Goal: Complete application form

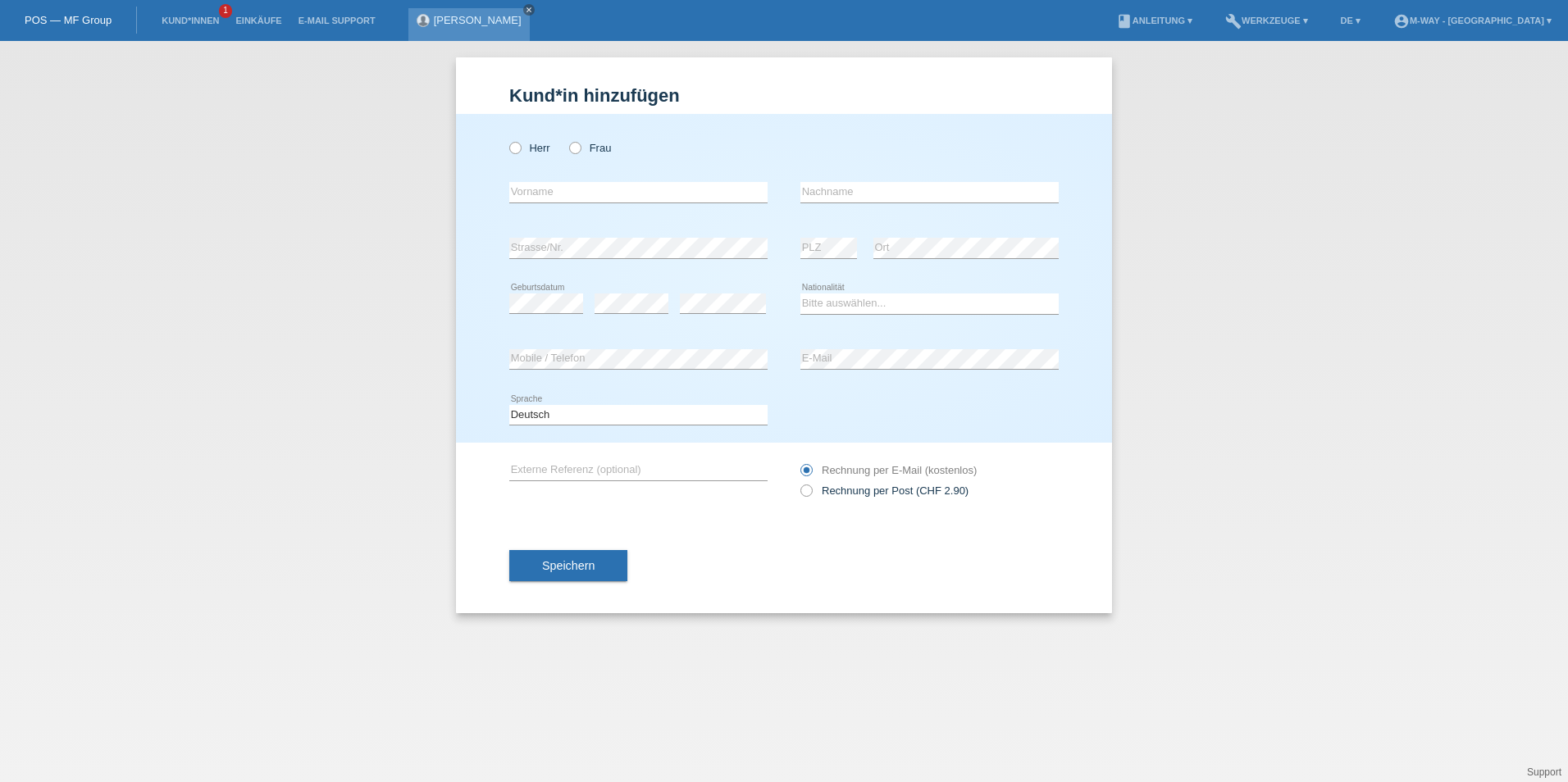
click at [525, 6] on icon "close" at bounding box center [529, 10] width 8 height 8
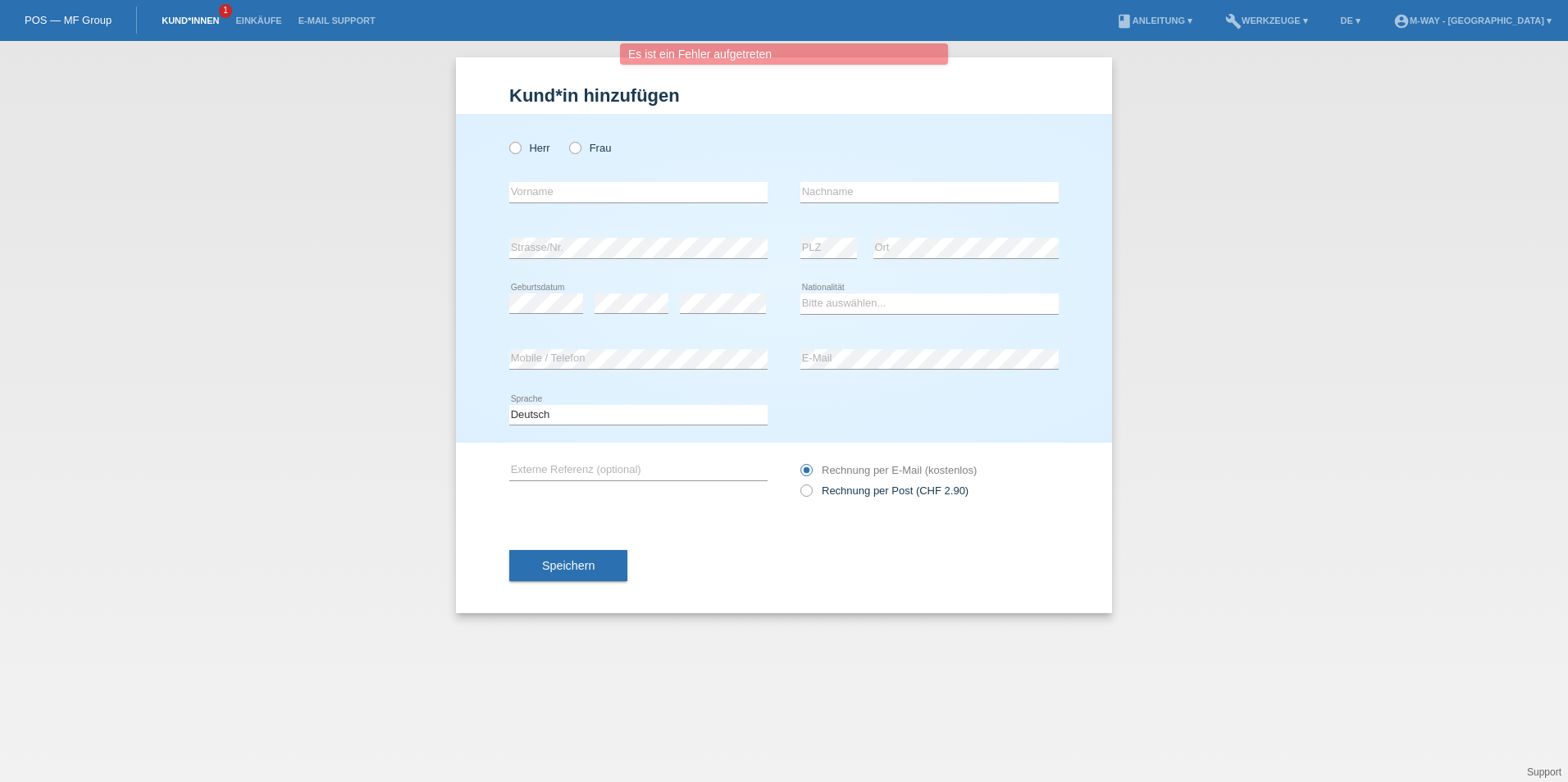
click at [199, 21] on link "Kund*innen" at bounding box center [190, 21] width 74 height 10
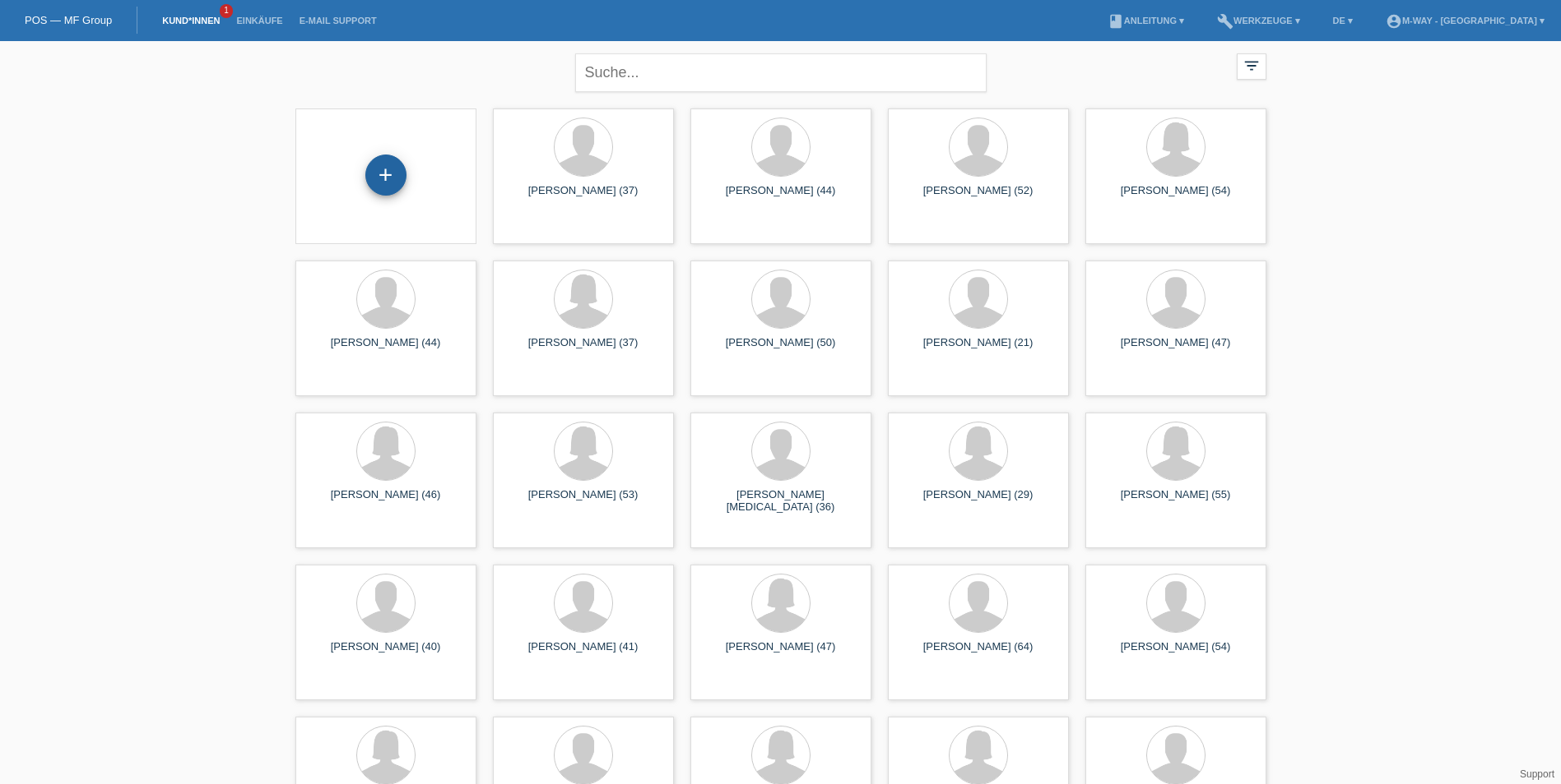
click at [381, 167] on div "+" at bounding box center [386, 175] width 42 height 42
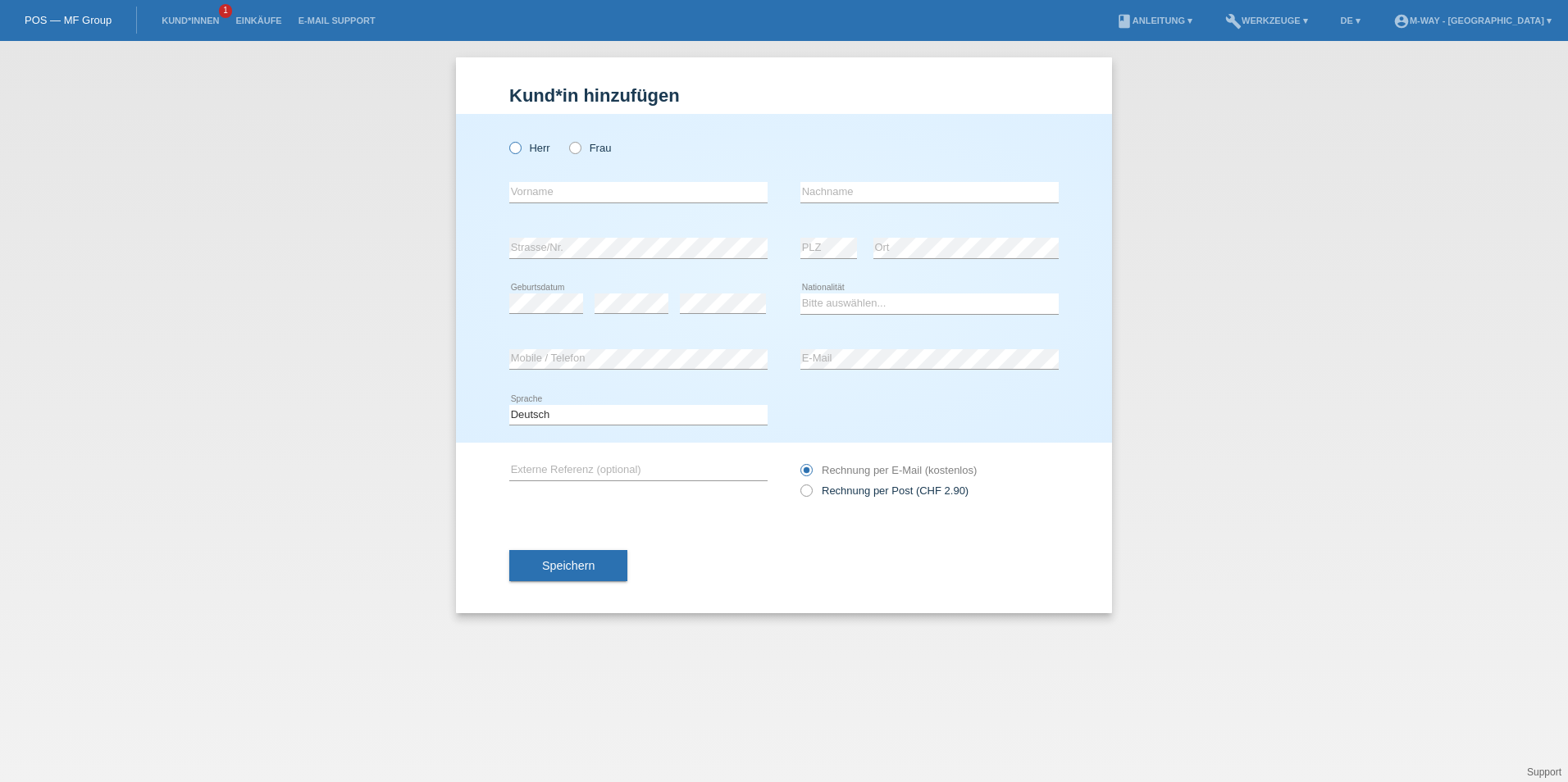
click at [507, 139] on icon at bounding box center [507, 139] width 0 height 0
click at [513, 144] on input "Herr" at bounding box center [515, 147] width 11 height 11
radio input "true"
click at [544, 194] on input "text" at bounding box center [639, 192] width 258 height 21
type input "[PERSON_NAME]"
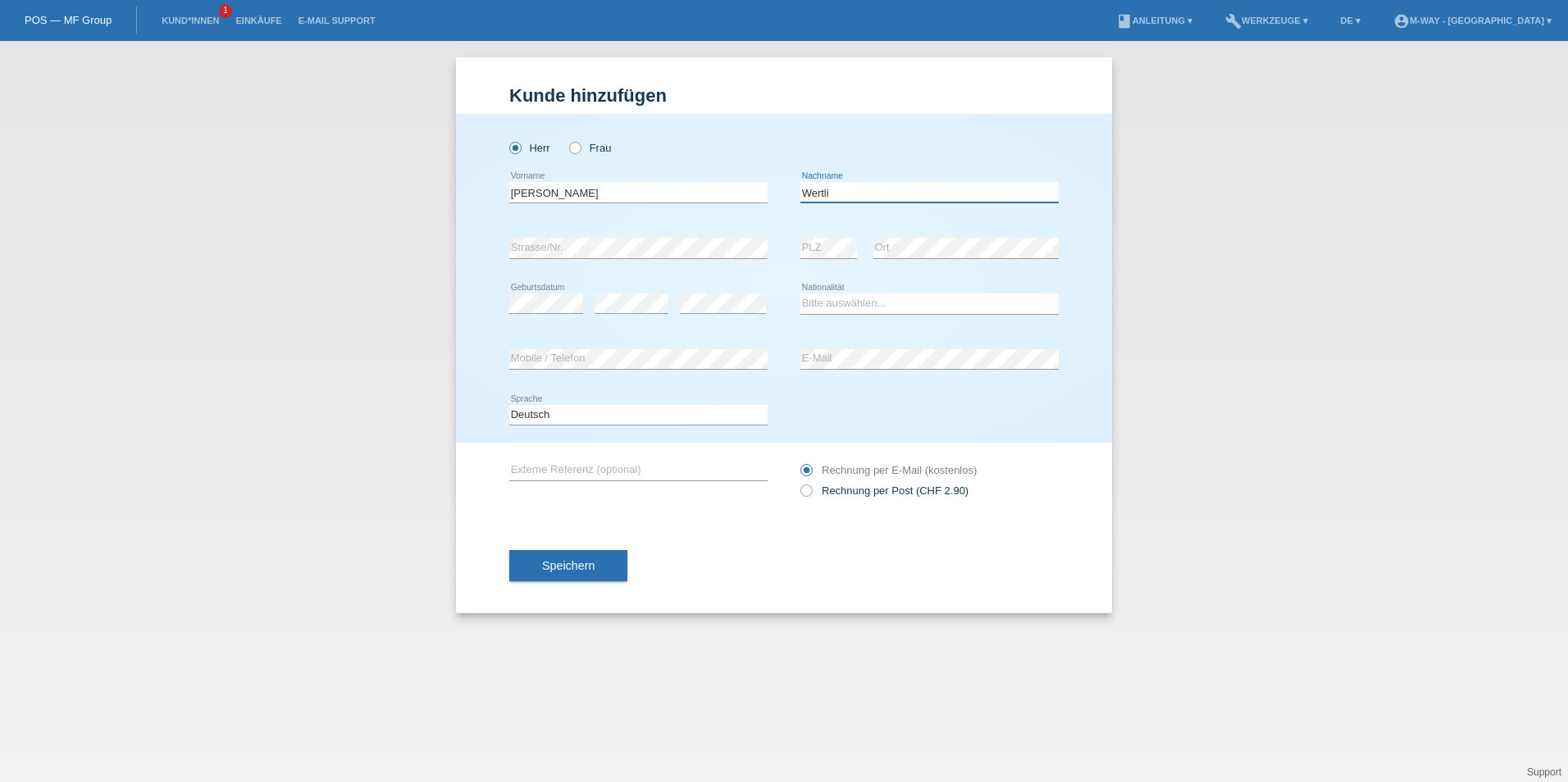
type input "Wertli"
click at [836, 307] on select "Bitte auswählen... Schweiz Deutschland Liechtenstein Österreich ------------ Af…" at bounding box center [930, 304] width 258 height 20
select select "CH"
click at [801, 294] on select "Bitte auswählen... Schweiz Deutschland Liechtenstein Österreich ------------ Af…" at bounding box center [930, 304] width 258 height 20
click at [606, 572] on button "Speichern" at bounding box center [569, 566] width 118 height 32
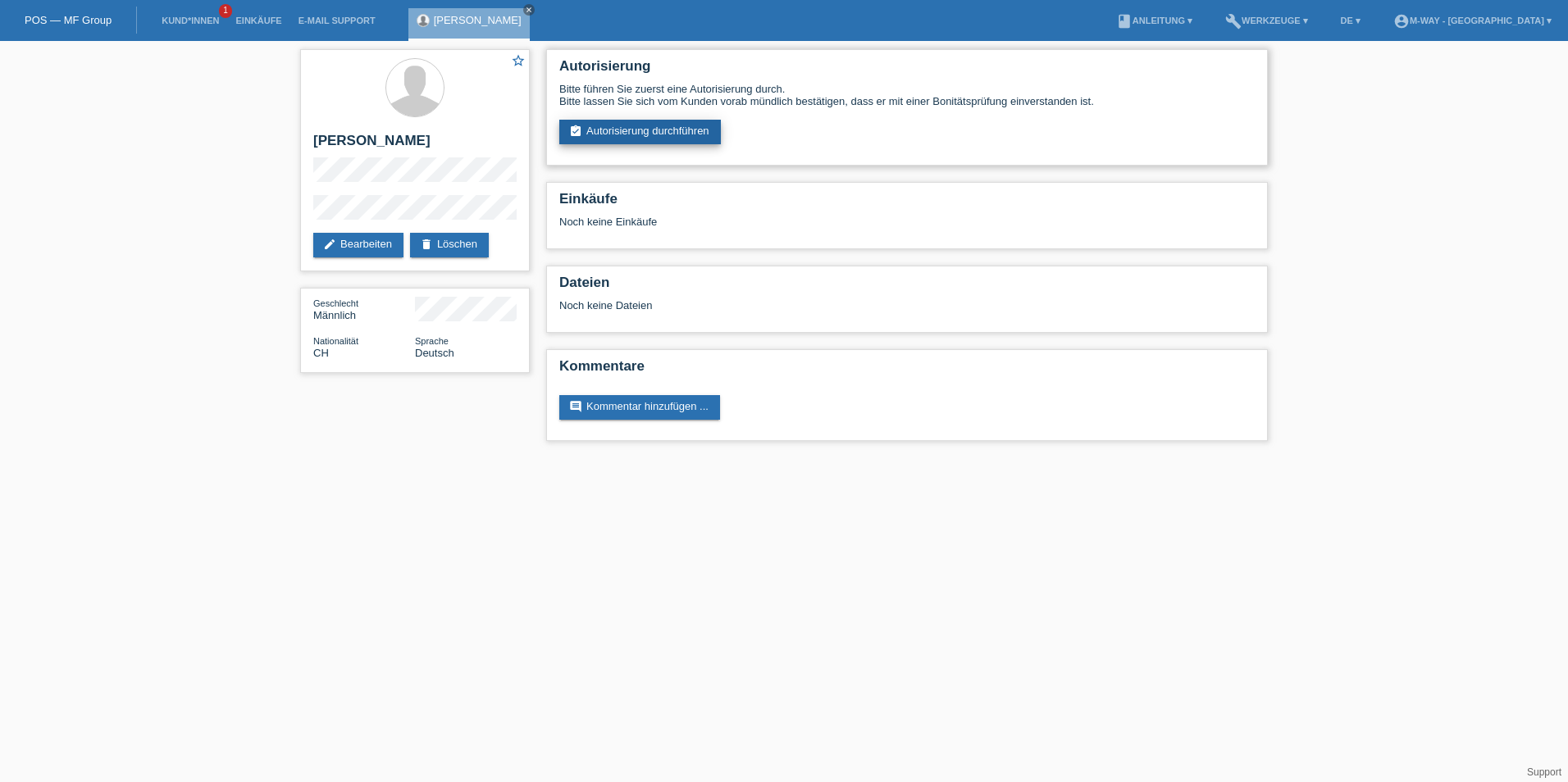
click at [618, 134] on link "assignment_turned_in Autorisierung durchführen" at bounding box center [640, 131] width 162 height 25
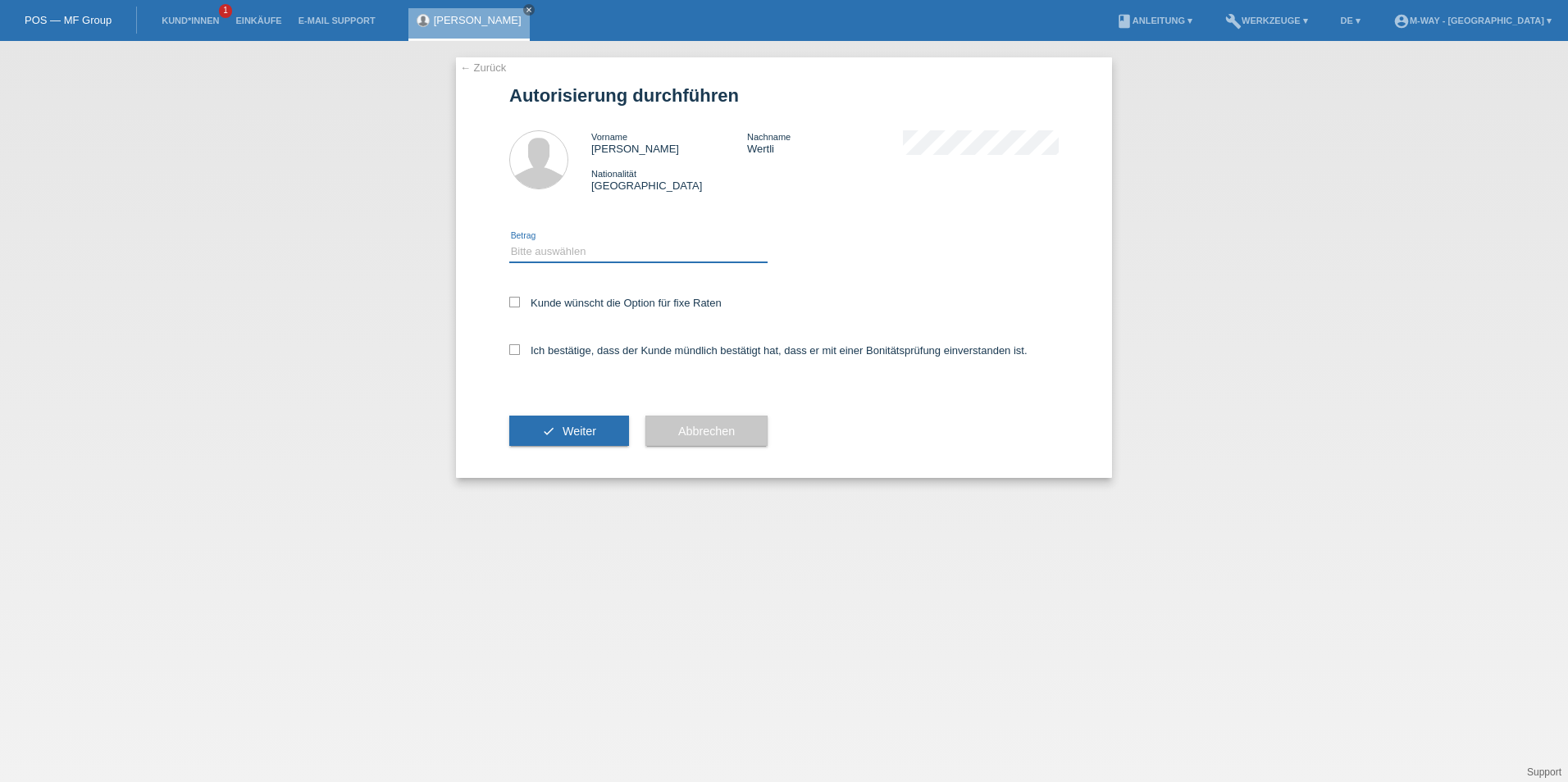
click at [586, 250] on select "Bitte auswählen CHF 1.00 - CHF 499.00 CHF 500.00 - CHF 1'999.00 CHF 2'000.00 - …" at bounding box center [639, 251] width 258 height 20
select select "3"
click at [510, 242] on select "Bitte auswählen CHF 1.00 - CHF 499.00 CHF 500.00 - CHF 1'999.00 CHF 2'000.00 - …" at bounding box center [639, 251] width 258 height 20
click at [547, 303] on label "Kunde wünscht die Option für fixe Raten" at bounding box center [615, 303] width 212 height 12
click at [520, 303] on input "Kunde wünscht die Option für fixe Raten" at bounding box center [515, 302] width 11 height 11
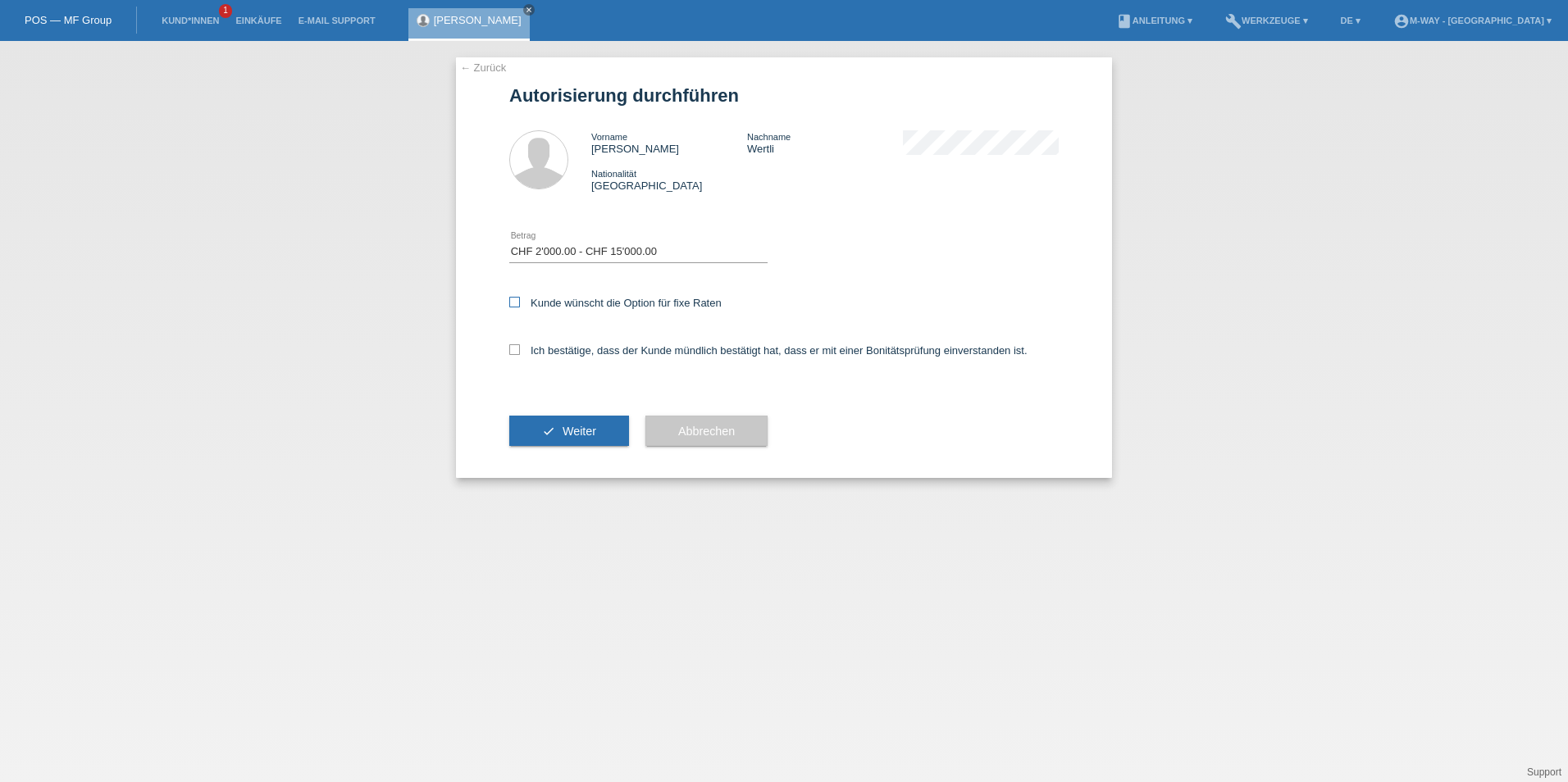
checkbox input "true"
click at [515, 353] on icon at bounding box center [515, 349] width 11 height 11
click at [515, 353] on input "Ich bestätige, dass der Kunde mündlich bestätigt hat, dass er mit einer Bonität…" at bounding box center [515, 349] width 11 height 11
checkbox input "true"
click at [550, 432] on button "check Weiter" at bounding box center [569, 432] width 119 height 32
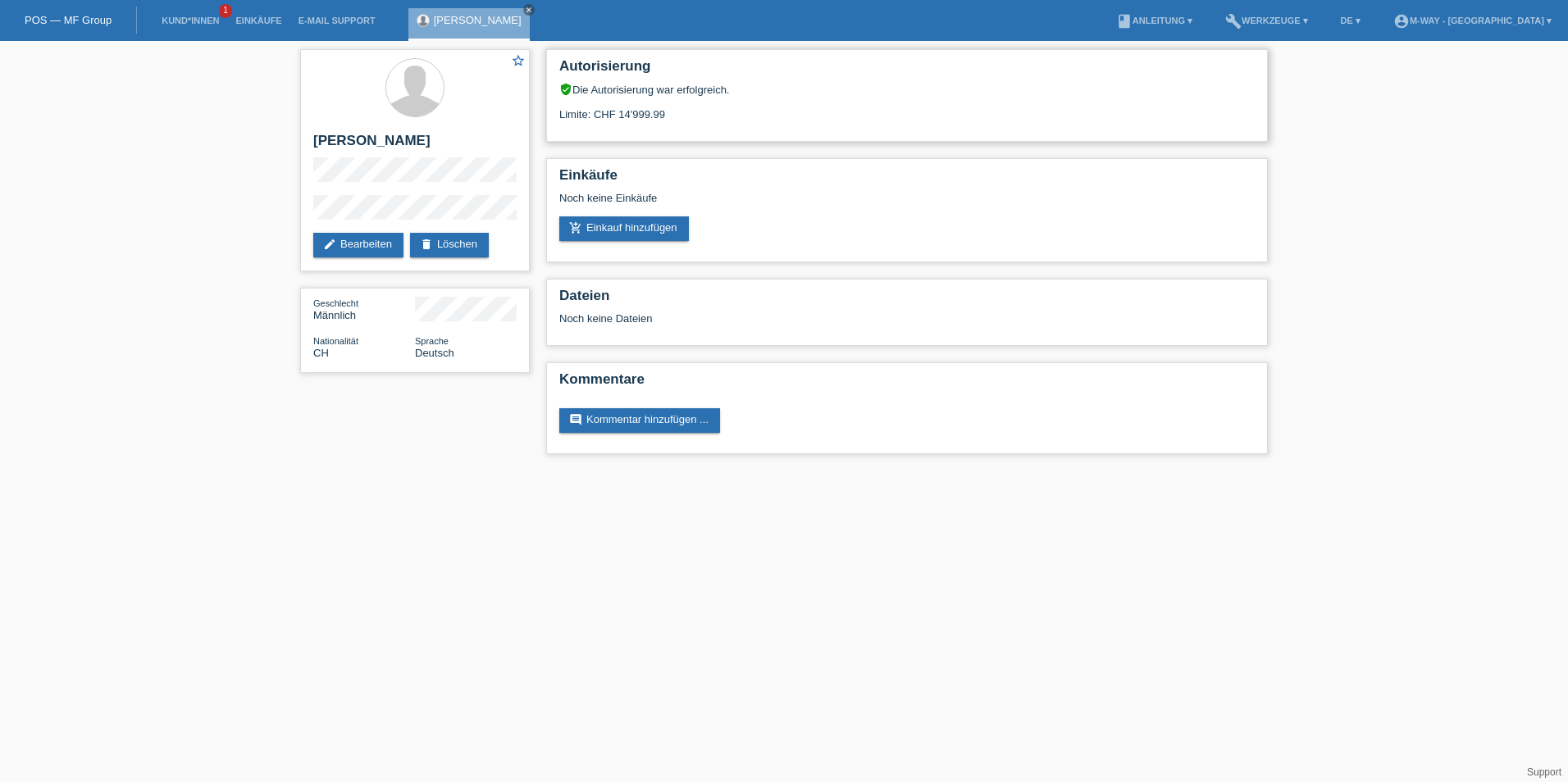
drag, startPoint x: 616, startPoint y: 107, endPoint x: 665, endPoint y: 113, distance: 49.4
click at [665, 113] on div "Limite: CHF 14'999.99" at bounding box center [906, 107] width 695 height 25
drag, startPoint x: 665, startPoint y: 113, endPoint x: 710, endPoint y: 125, distance: 46.6
click at [710, 125] on div "Autorisierung verified_user Die Autorisierung war erfolgreich. Limite: CHF 14'9…" at bounding box center [907, 96] width 722 height 93
